Goal: Transaction & Acquisition: Purchase product/service

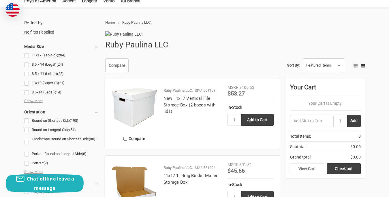
scroll to position [88, 0]
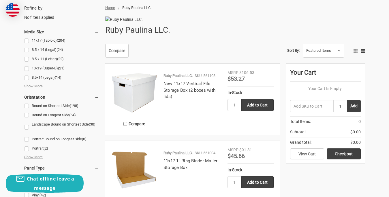
click at [342, 112] on input "1" at bounding box center [341, 106] width 14 height 12
click at [353, 112] on button "Add" at bounding box center [354, 106] width 14 height 12
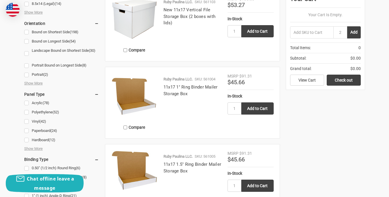
scroll to position [120, 0]
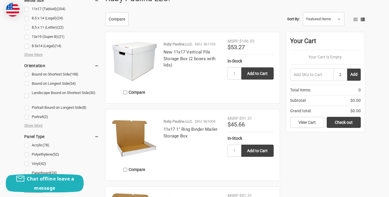
click at [343, 81] on input "2" at bounding box center [341, 74] width 14 height 12
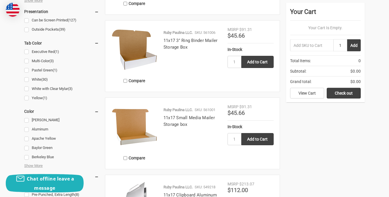
scroll to position [436, 0]
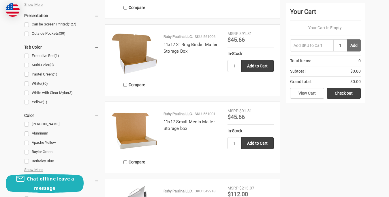
type input "1"
drag, startPoint x: 354, startPoint y: 43, endPoint x: 375, endPoint y: 51, distance: 22.8
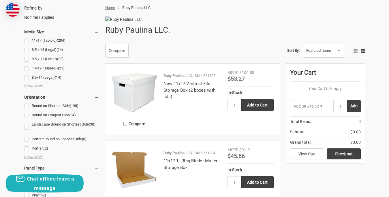
scroll to position [74, 0]
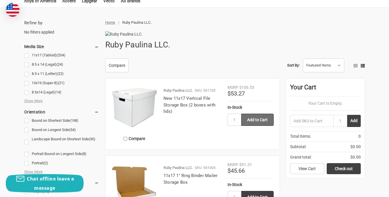
click at [266, 126] on input "Add to Cart" at bounding box center [258, 119] width 32 height 12
type input "Add to Cart"
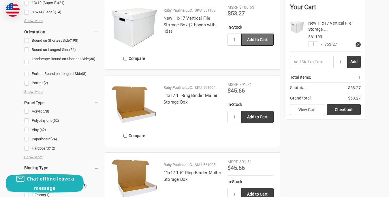
scroll to position [164, 0]
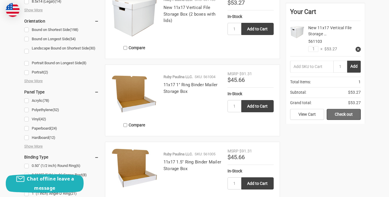
click at [352, 113] on link "Check out" at bounding box center [344, 114] width 34 height 11
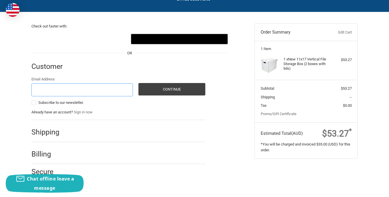
click at [105, 94] on input "Email Address" at bounding box center [82, 89] width 102 height 13
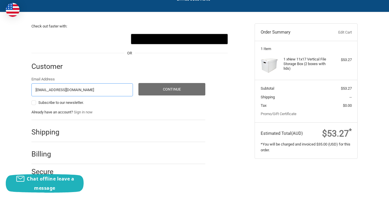
type input "[EMAIL_ADDRESS][DOMAIN_NAME]"
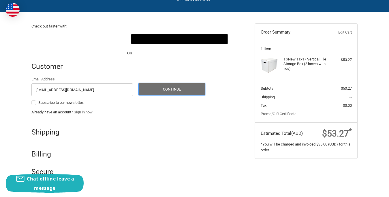
click at [182, 90] on button "Continue" at bounding box center [172, 89] width 67 height 12
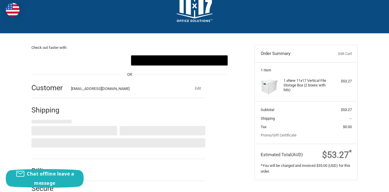
select select "US"
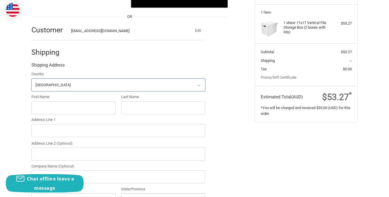
scroll to position [76, 0]
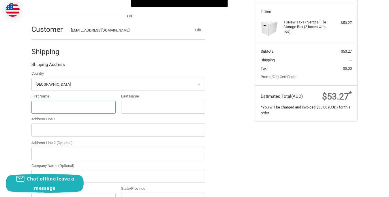
click at [113, 106] on input "First Name" at bounding box center [73, 106] width 84 height 13
type input "john"
type input "still"
click at [113, 130] on input "Address Line 1" at bounding box center [118, 129] width 174 height 13
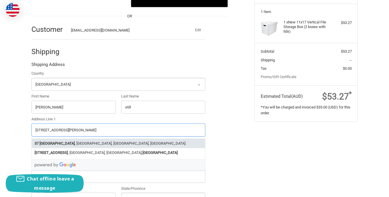
click at [111, 140] on li "37 West Emaus Street , Middletown, PA, USA" at bounding box center [118, 143] width 173 height 10
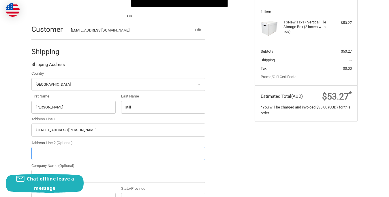
type input "37 West Emaus Street"
type input "Middletown"
type input "17057"
select select "PA"
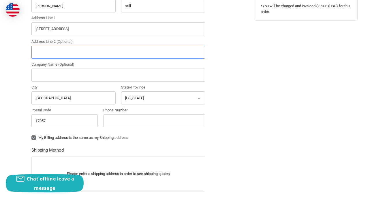
scroll to position [183, 0]
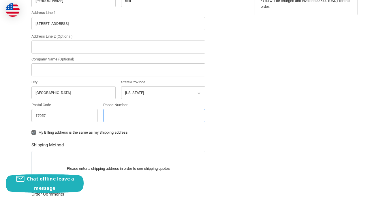
click at [182, 115] on input "Phone Number" at bounding box center [154, 115] width 102 height 13
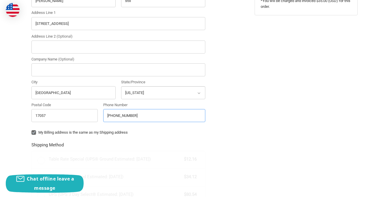
type input "717-944-342"
radio input "true"
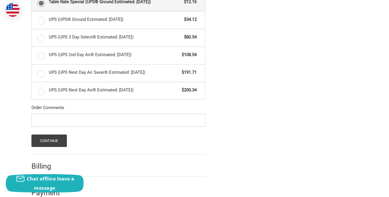
scroll to position [352, 0]
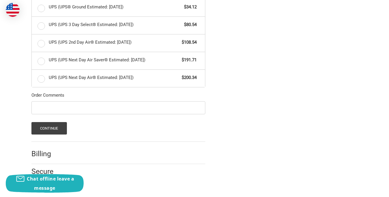
type input "717-944-3425"
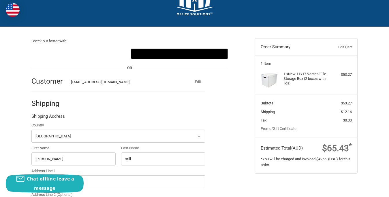
scroll to position [87, 0]
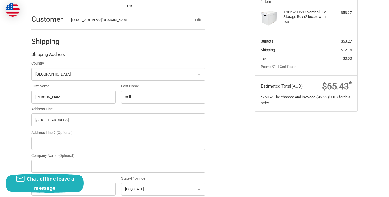
drag, startPoint x: 393, startPoint y: 128, endPoint x: 351, endPoint y: 133, distance: 42.4
